Goal: Task Accomplishment & Management: Manage account settings

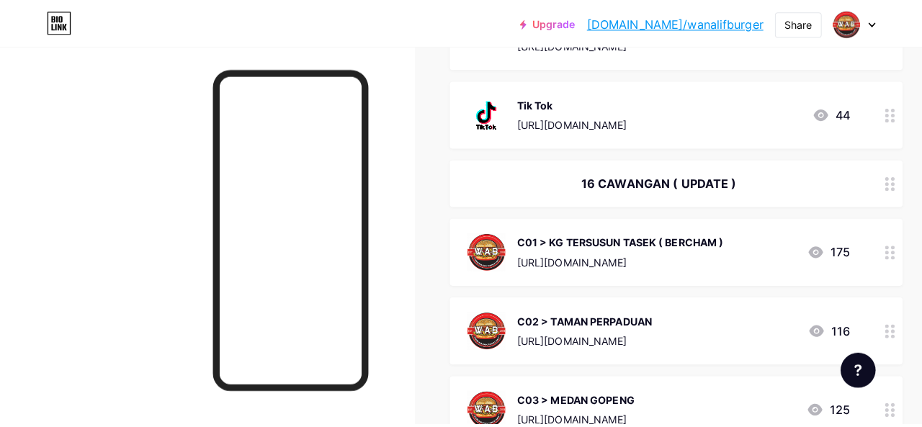
scroll to position [1153, 0]
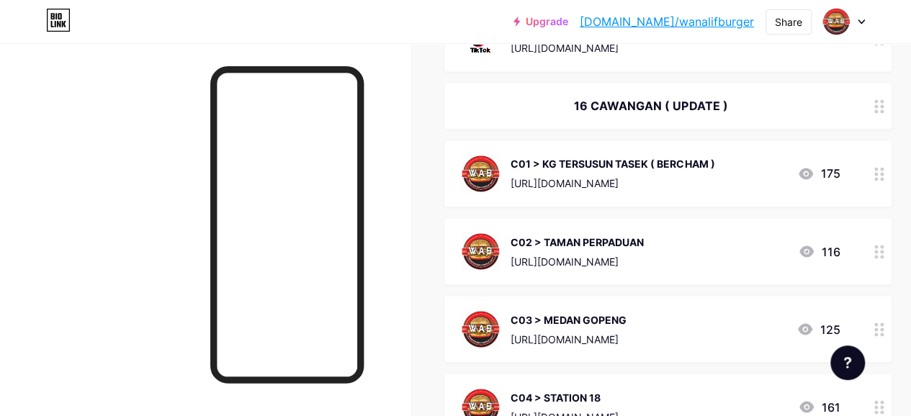
click at [644, 167] on div "C01 > KG TERSUSUN TASEK ( BERCHAM )" at bounding box center [613, 163] width 204 height 15
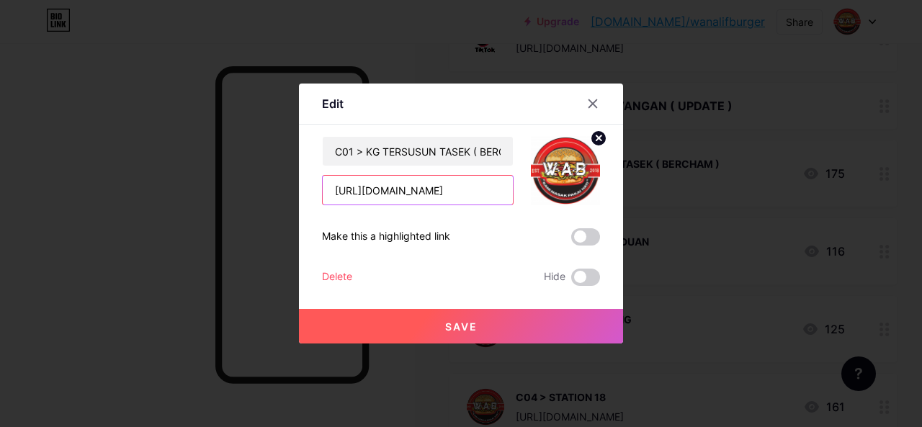
click at [478, 195] on input "[URL][DOMAIN_NAME]" at bounding box center [418, 190] width 190 height 29
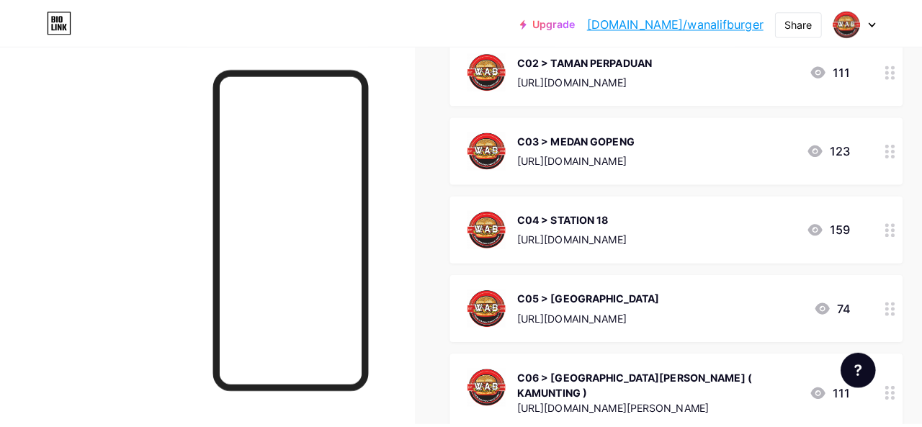
scroll to position [1441, 0]
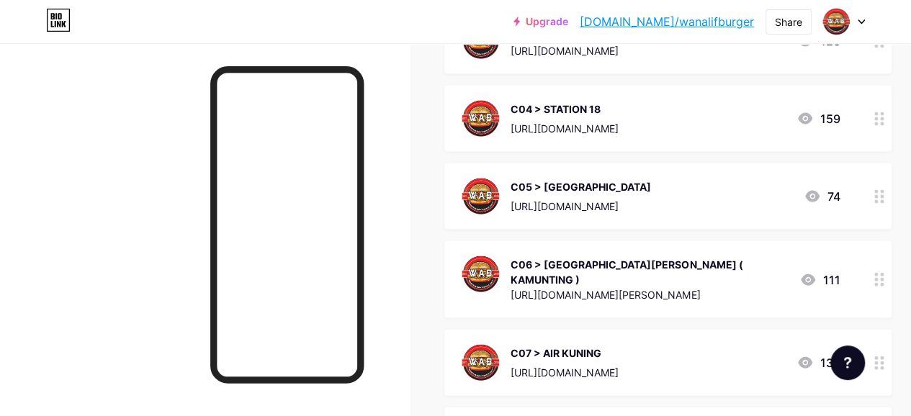
click at [610, 194] on div "C05 > TAMAN TASEK JAYA https://wanalifburger.com/taman-tasek-jaya/" at bounding box center [581, 196] width 140 height 37
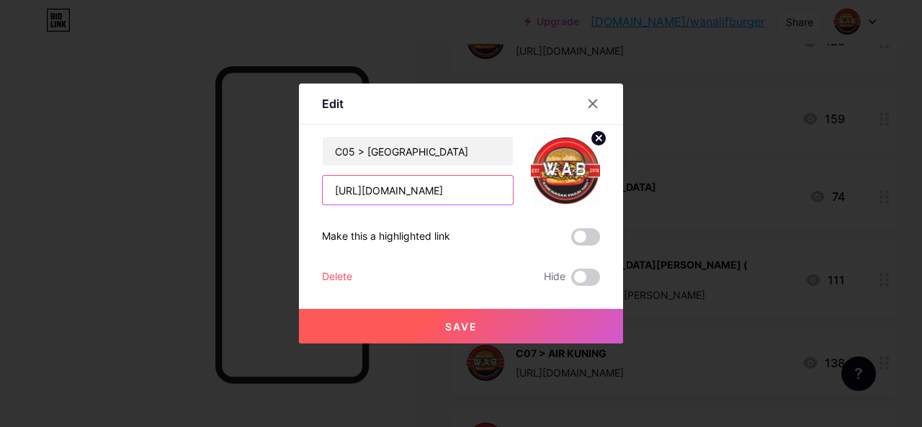
click at [471, 188] on input "[URL][DOMAIN_NAME]" at bounding box center [418, 190] width 190 height 29
